Goal: Task Accomplishment & Management: Manage account settings

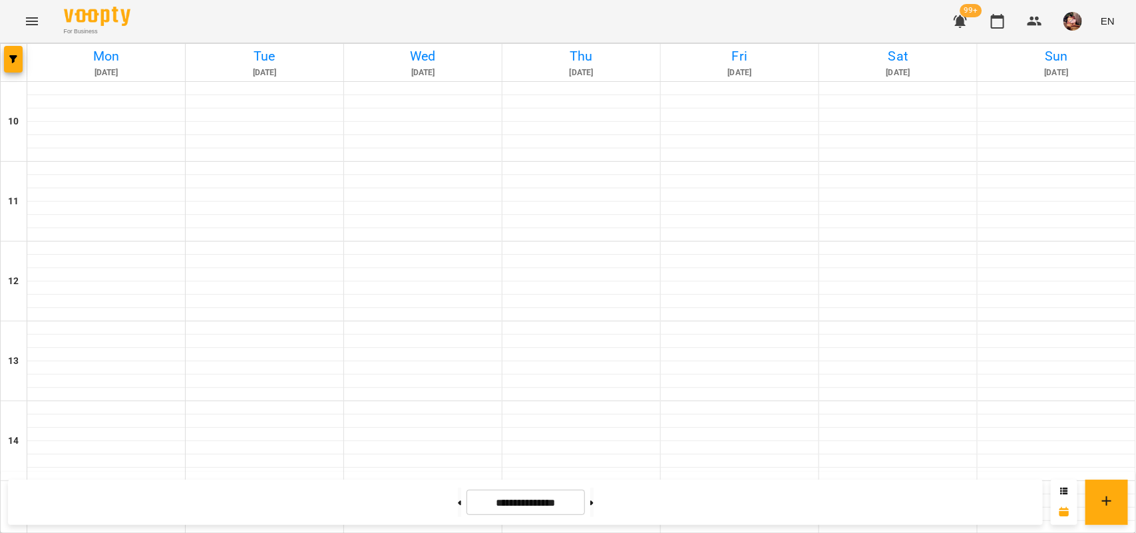
scroll to position [480, 0]
click at [458, 510] on button at bounding box center [459, 502] width 3 height 29
type input "**********"
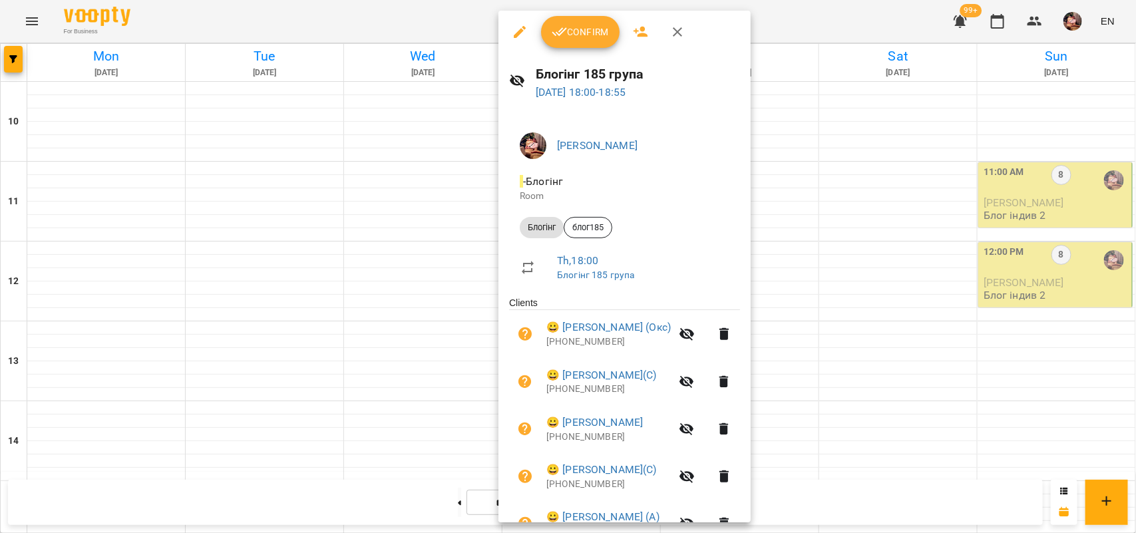
click at [585, 27] on span "Confirm" at bounding box center [580, 32] width 57 height 16
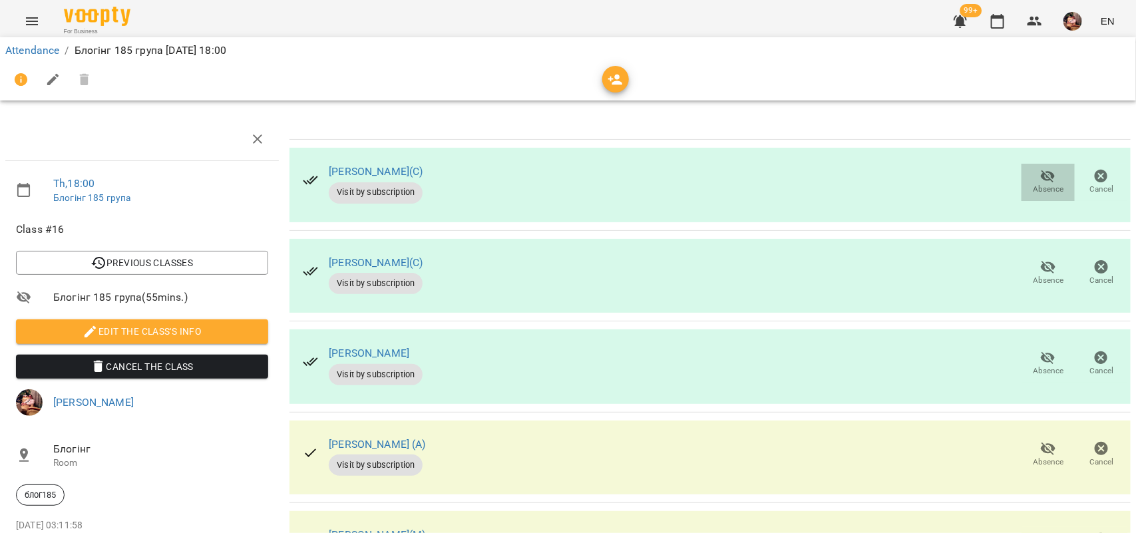
click at [1041, 178] on icon "button" at bounding box center [1048, 176] width 15 height 13
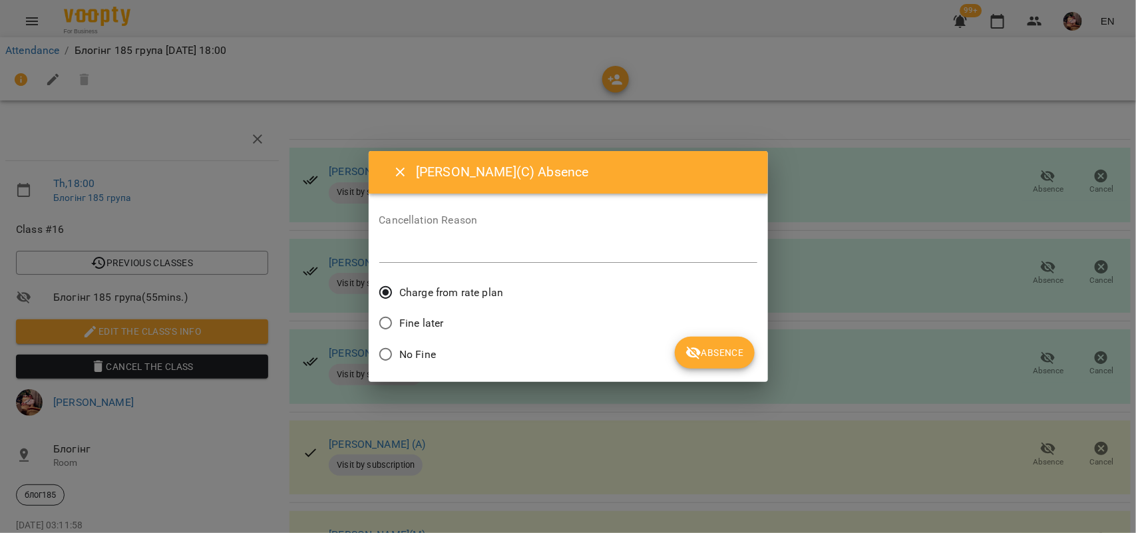
click at [407, 348] on span "No Fine" at bounding box center [417, 355] width 37 height 16
click at [701, 341] on button "Absence" at bounding box center [714, 353] width 79 height 32
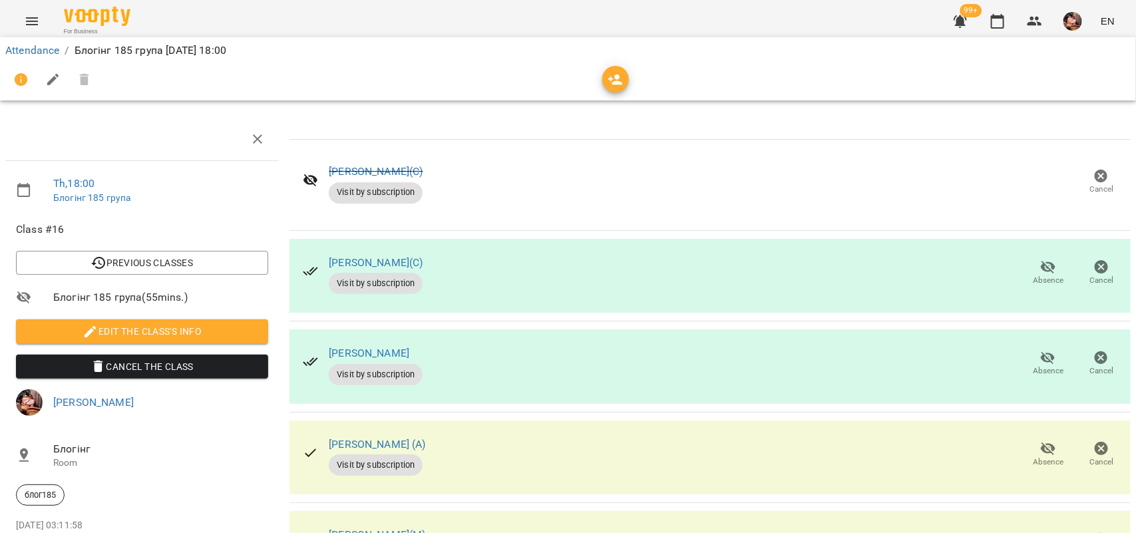
click at [1033, 280] on span "Absence" at bounding box center [1048, 280] width 31 height 11
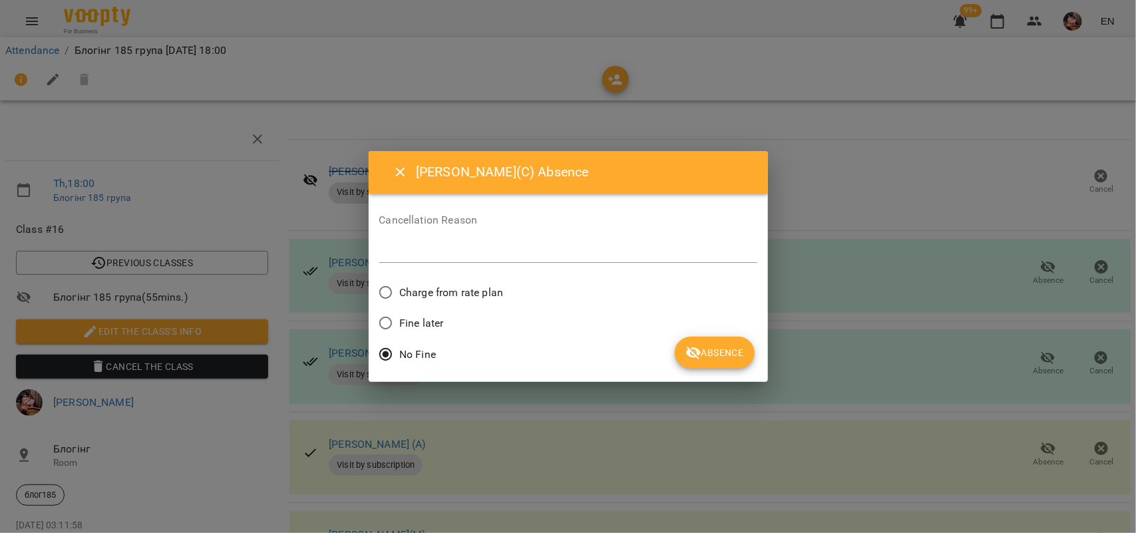
click at [732, 358] on span "Absence" at bounding box center [714, 353] width 58 height 16
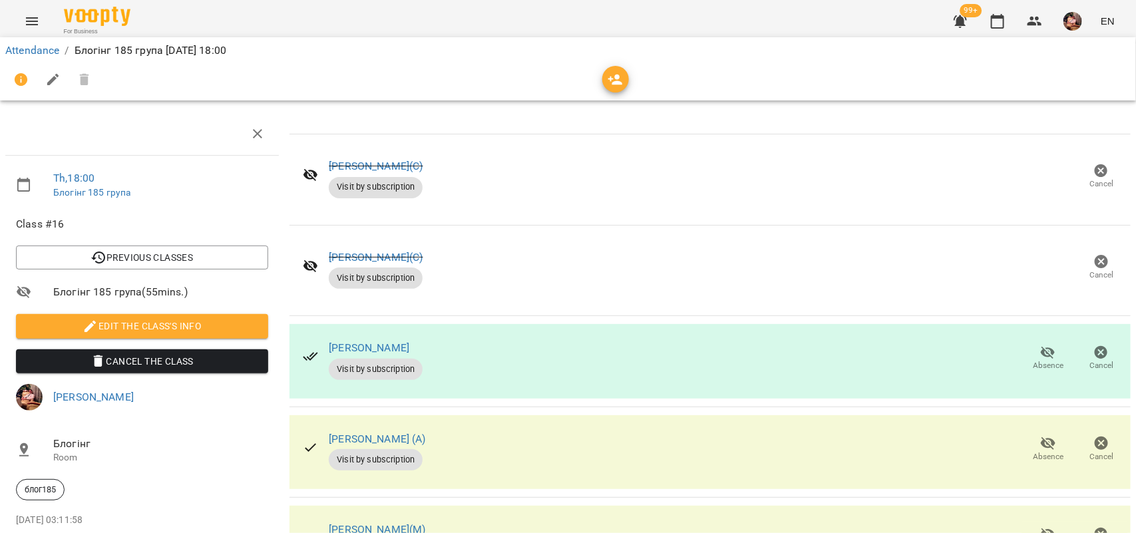
scroll to position [153, 0]
click at [1036, 340] on button "Absence" at bounding box center [1047, 358] width 53 height 37
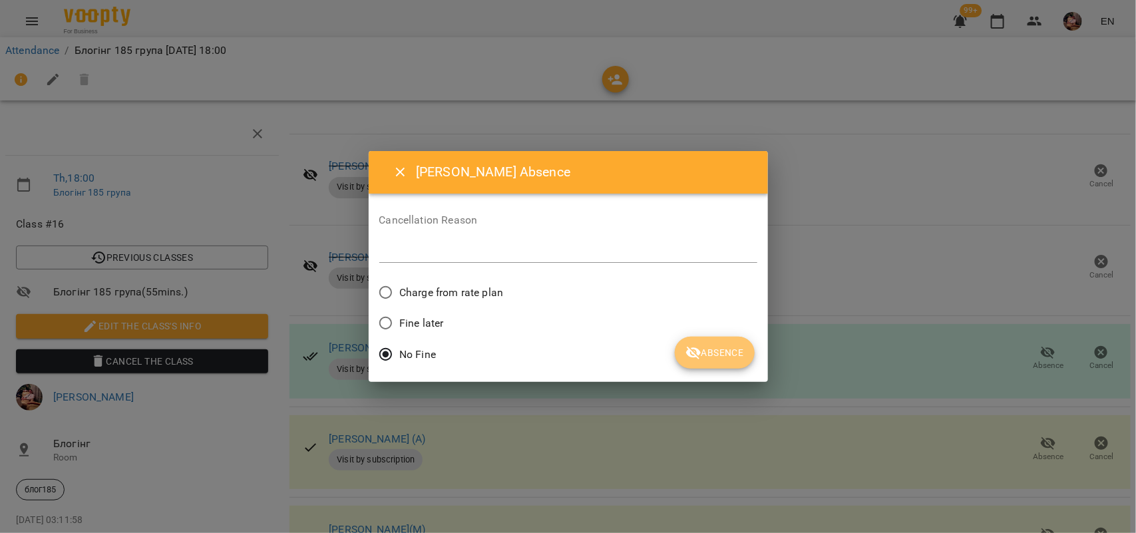
click at [697, 355] on icon "submit" at bounding box center [693, 353] width 16 height 16
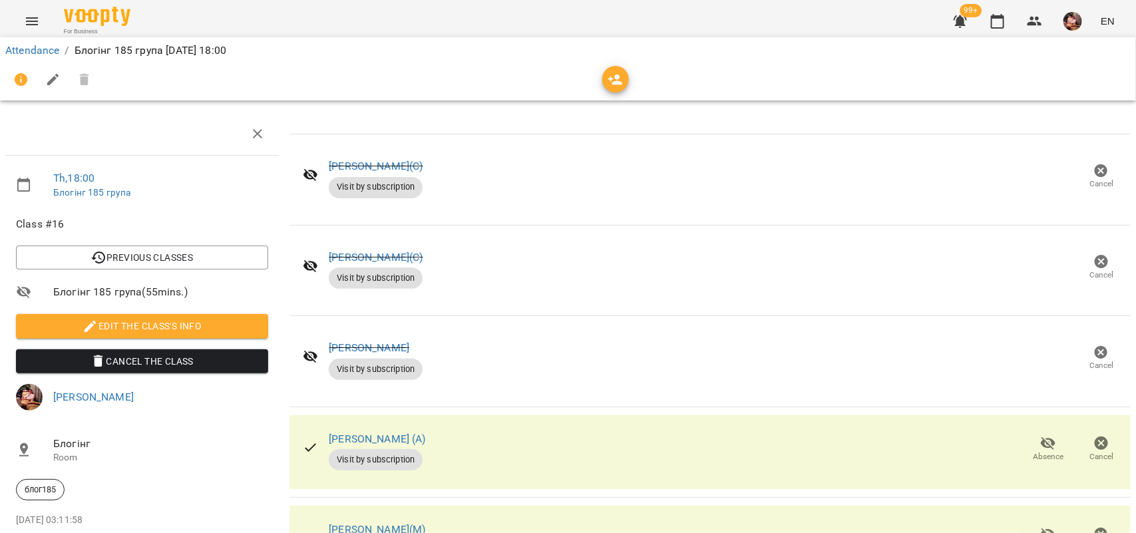
scroll to position [313, 0]
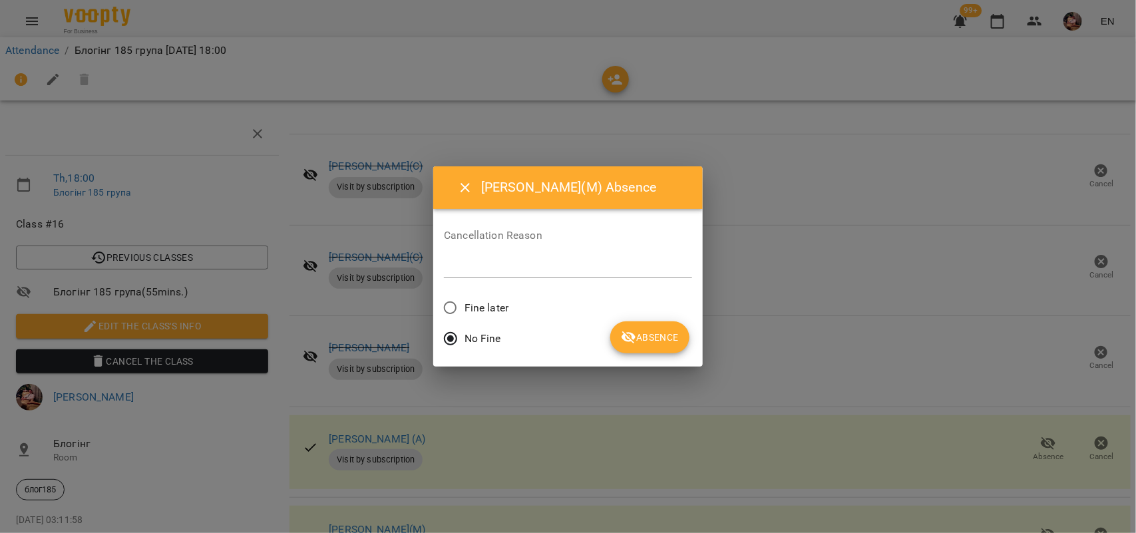
click at [630, 345] on span "Absence" at bounding box center [650, 337] width 58 height 16
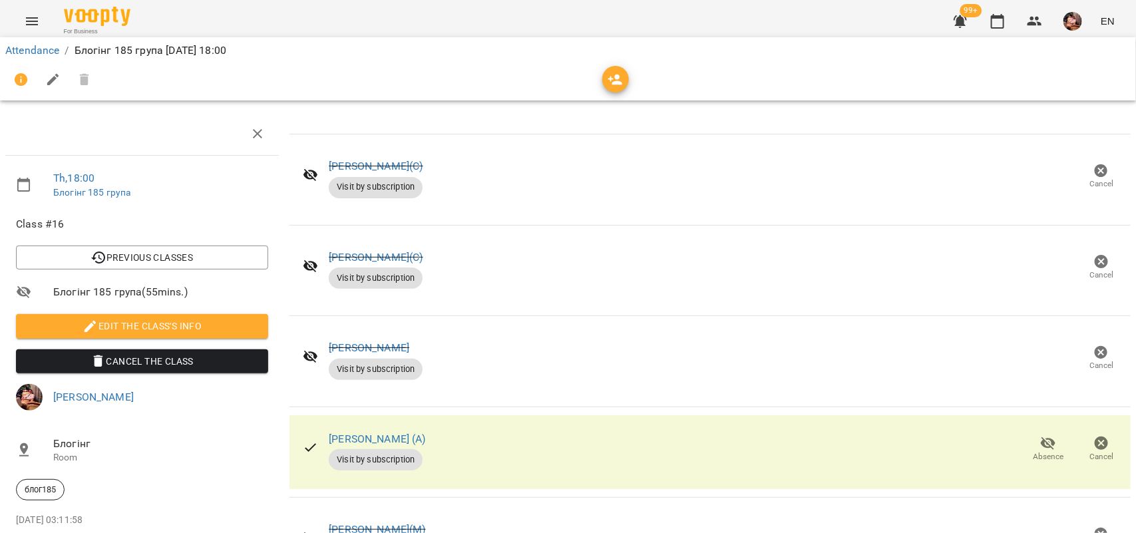
scroll to position [448, 0]
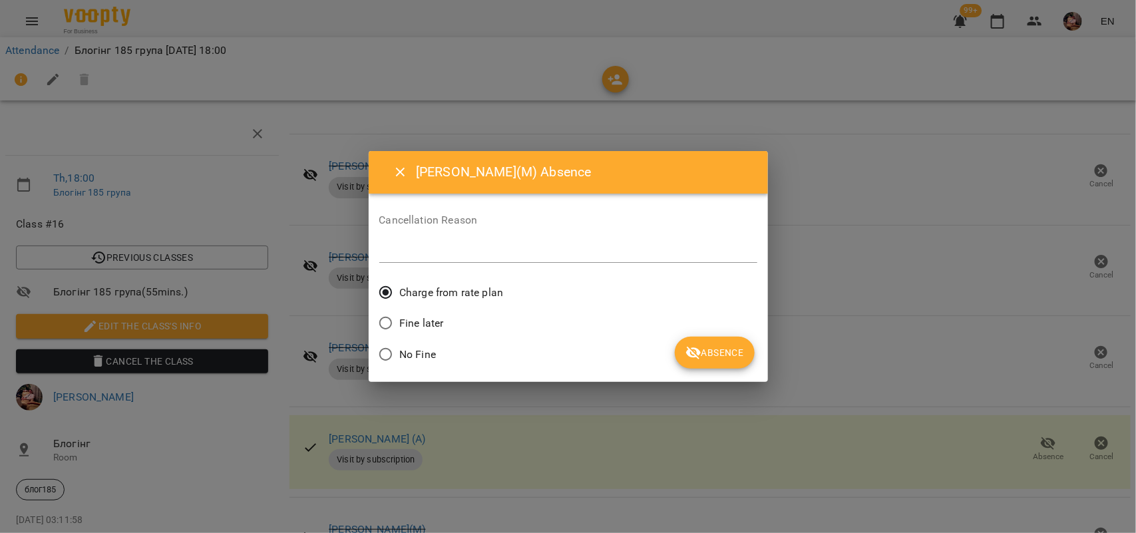
click at [436, 347] on div "No Fine" at bounding box center [568, 356] width 378 height 31
click at [755, 353] on div "No Fine" at bounding box center [568, 356] width 378 height 31
click at [735, 360] on span "Absence" at bounding box center [714, 353] width 58 height 16
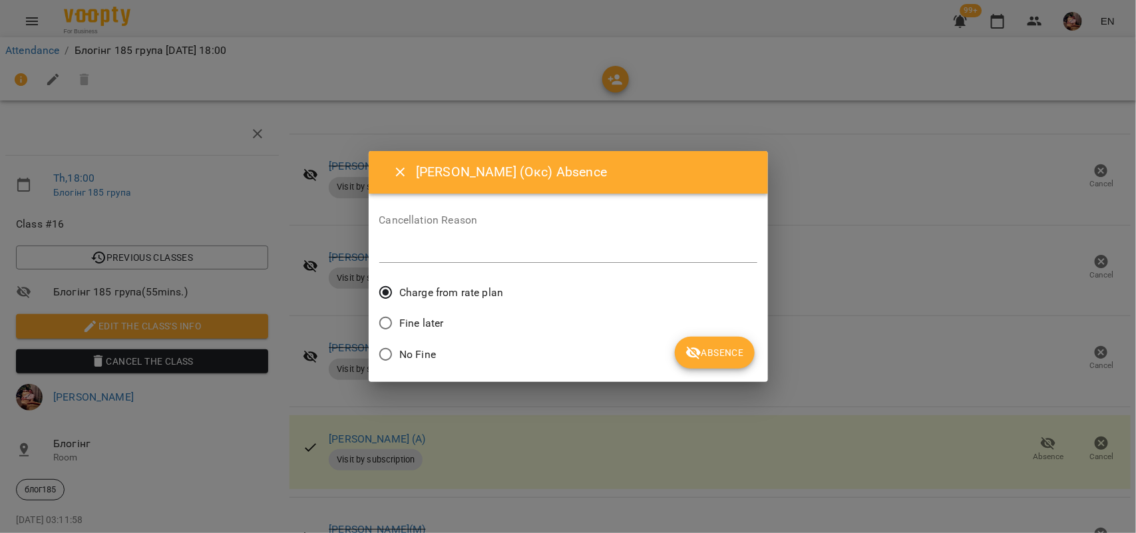
click at [427, 343] on label "No Fine" at bounding box center [404, 355] width 65 height 28
click at [683, 351] on button "Absence" at bounding box center [714, 353] width 79 height 32
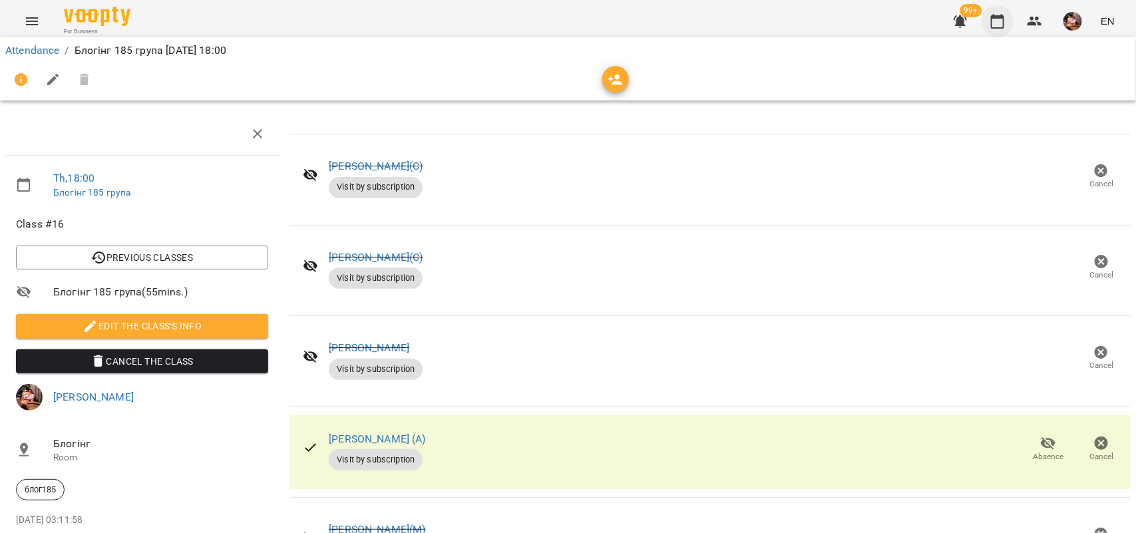
click at [996, 18] on icon "button" at bounding box center [997, 21] width 13 height 15
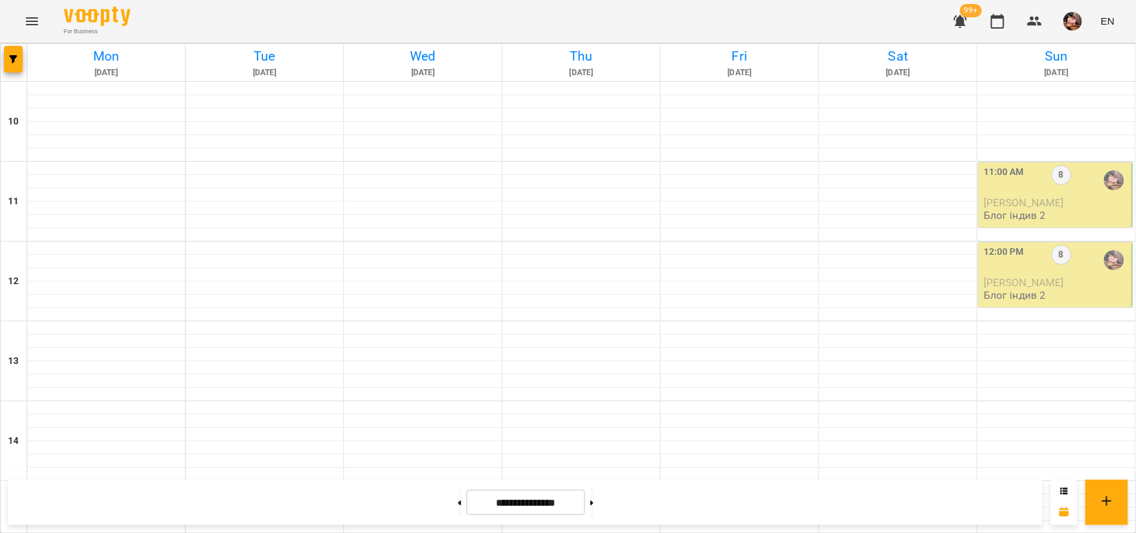
scroll to position [534, 0]
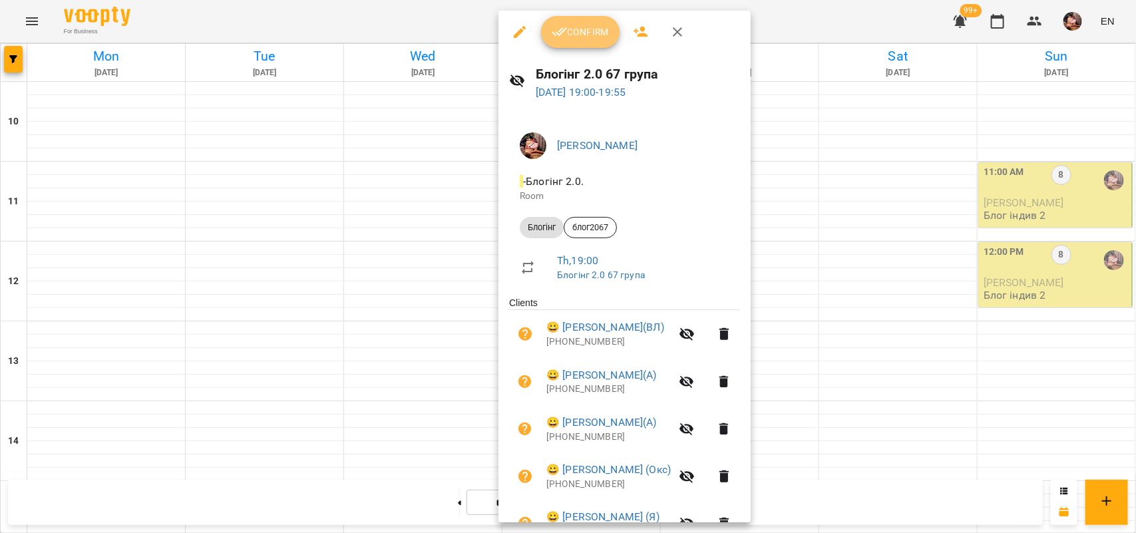
click at [571, 38] on span "Confirm" at bounding box center [580, 32] width 57 height 16
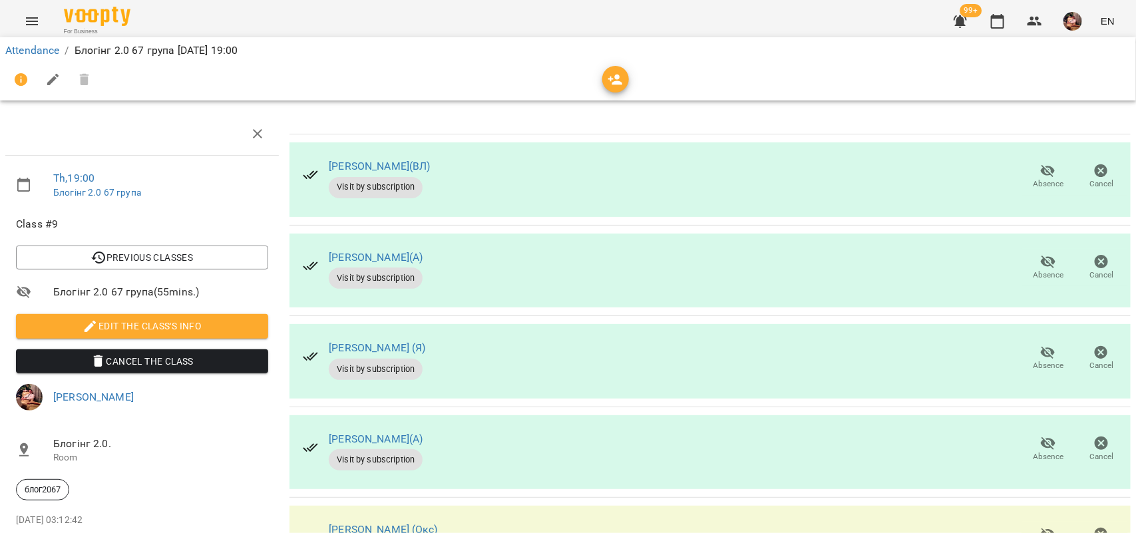
scroll to position [84, 0]
click at [989, 15] on button "button" at bounding box center [997, 21] width 32 height 32
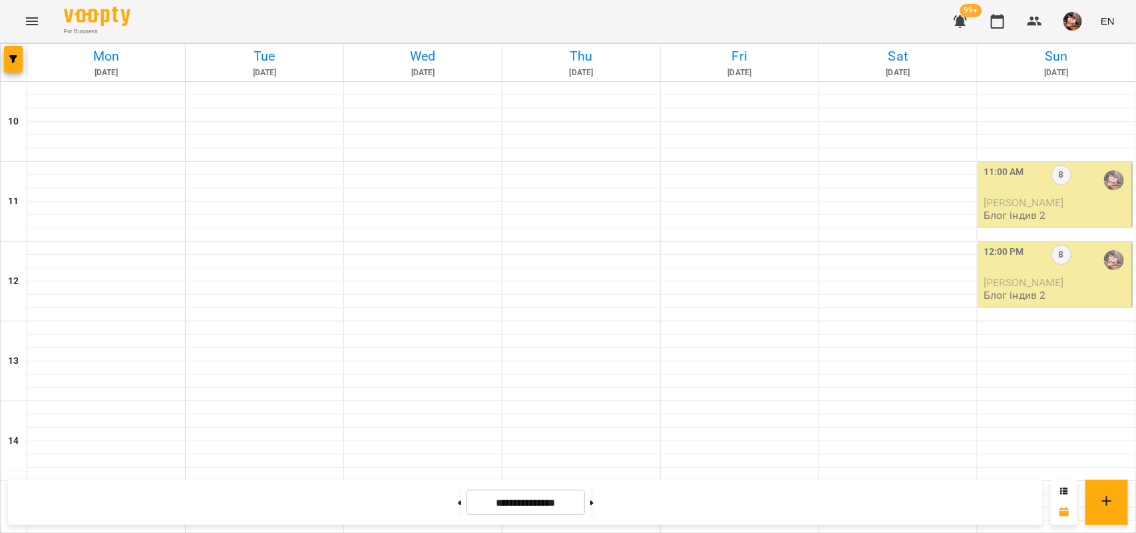
scroll to position [591, 0]
